Goal: Check status

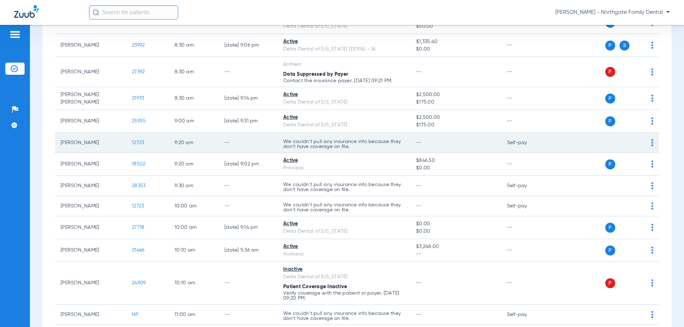
scroll to position [178, 0]
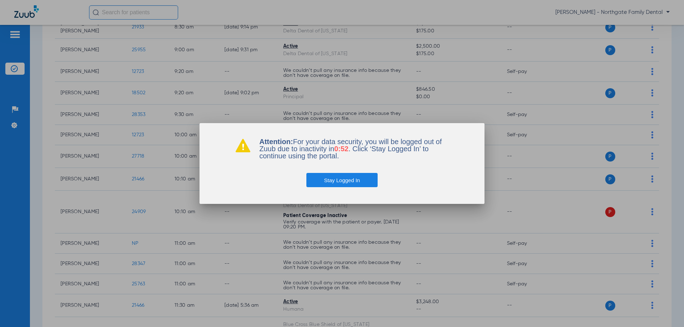
click at [338, 179] on button "Stay Logged In" at bounding box center [342, 180] width 72 height 14
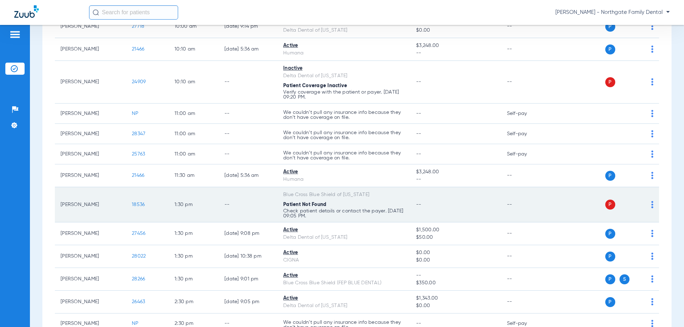
scroll to position [321, 0]
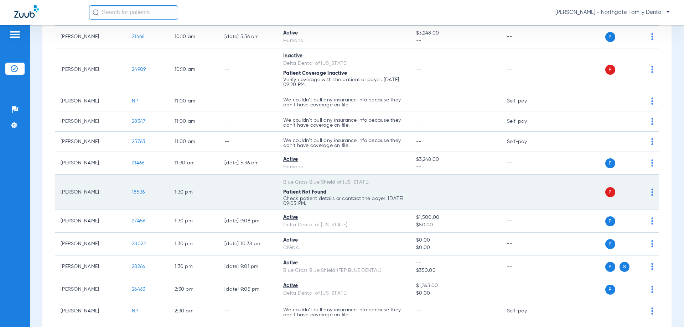
click at [253, 194] on td "--" at bounding box center [248, 192] width 59 height 35
click at [140, 191] on span "18536" at bounding box center [138, 192] width 13 height 5
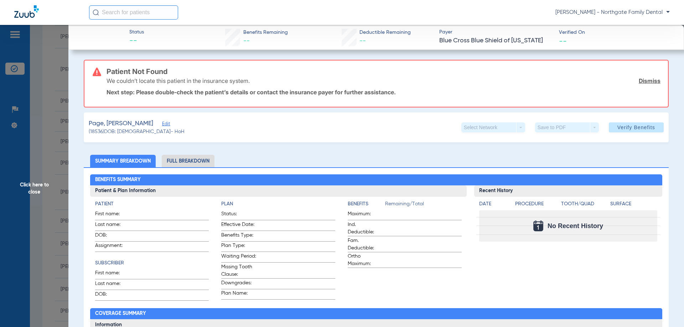
click at [24, 186] on span "Click here to close" at bounding box center [34, 188] width 68 height 327
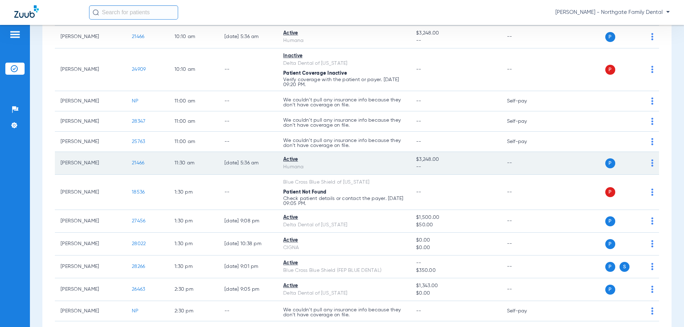
click at [136, 162] on span "21466" at bounding box center [138, 163] width 12 height 5
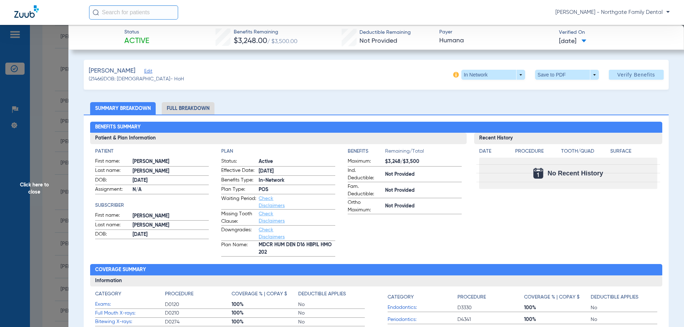
click at [25, 189] on span "Click here to close" at bounding box center [34, 188] width 68 height 327
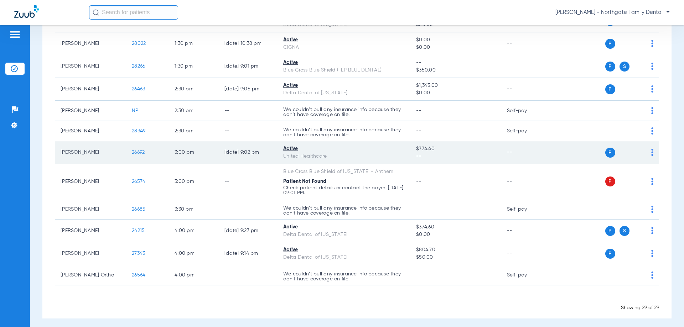
scroll to position [525, 0]
